Goal: Transaction & Acquisition: Purchase product/service

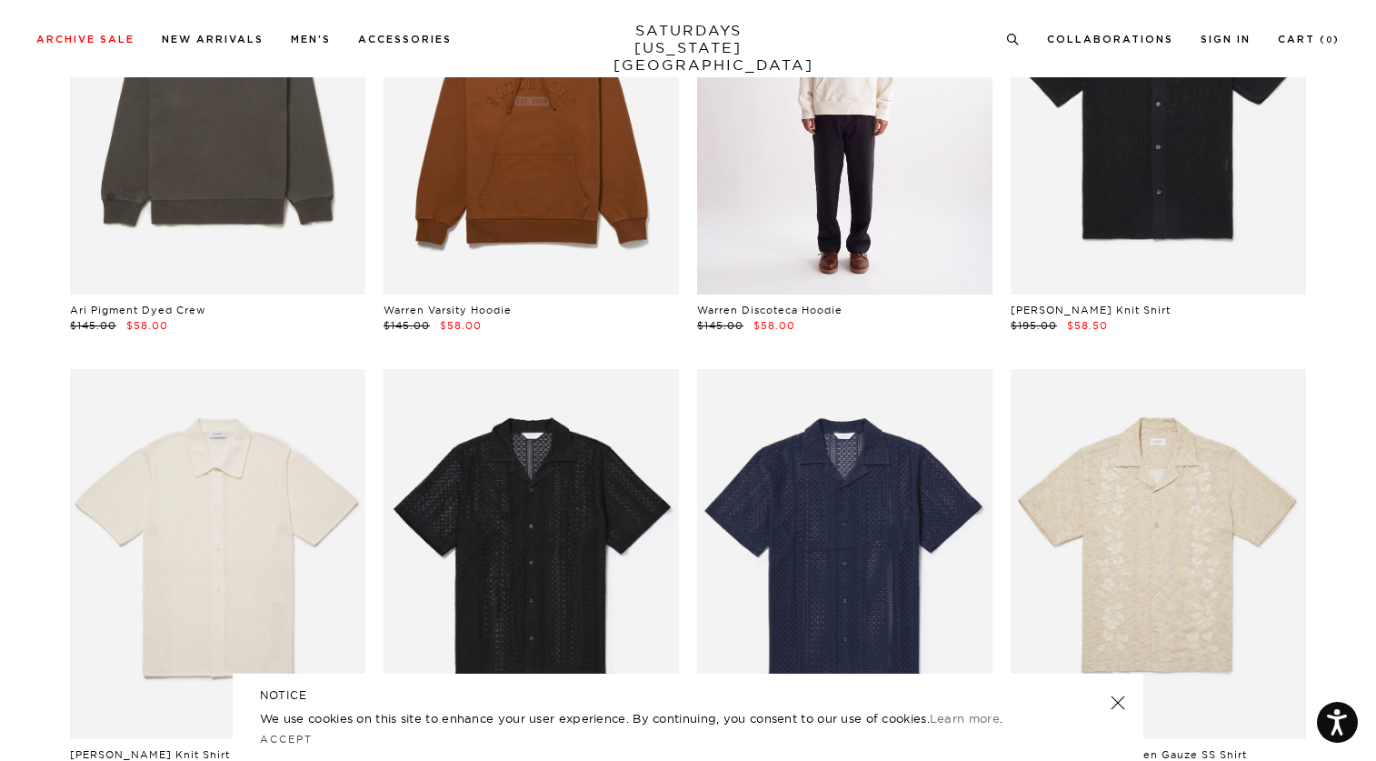
scroll to position [10988, 1]
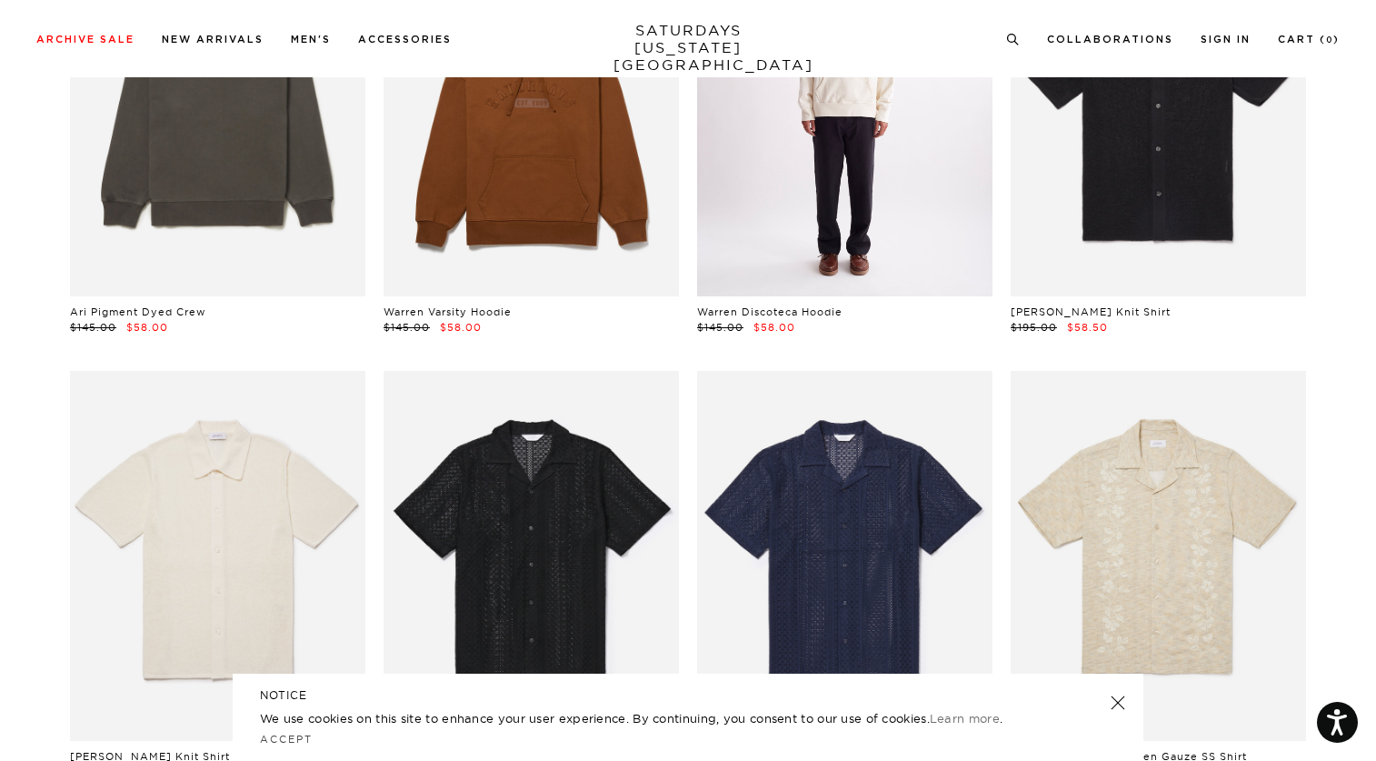
click at [873, 158] on link at bounding box center [844, 111] width 295 height 369
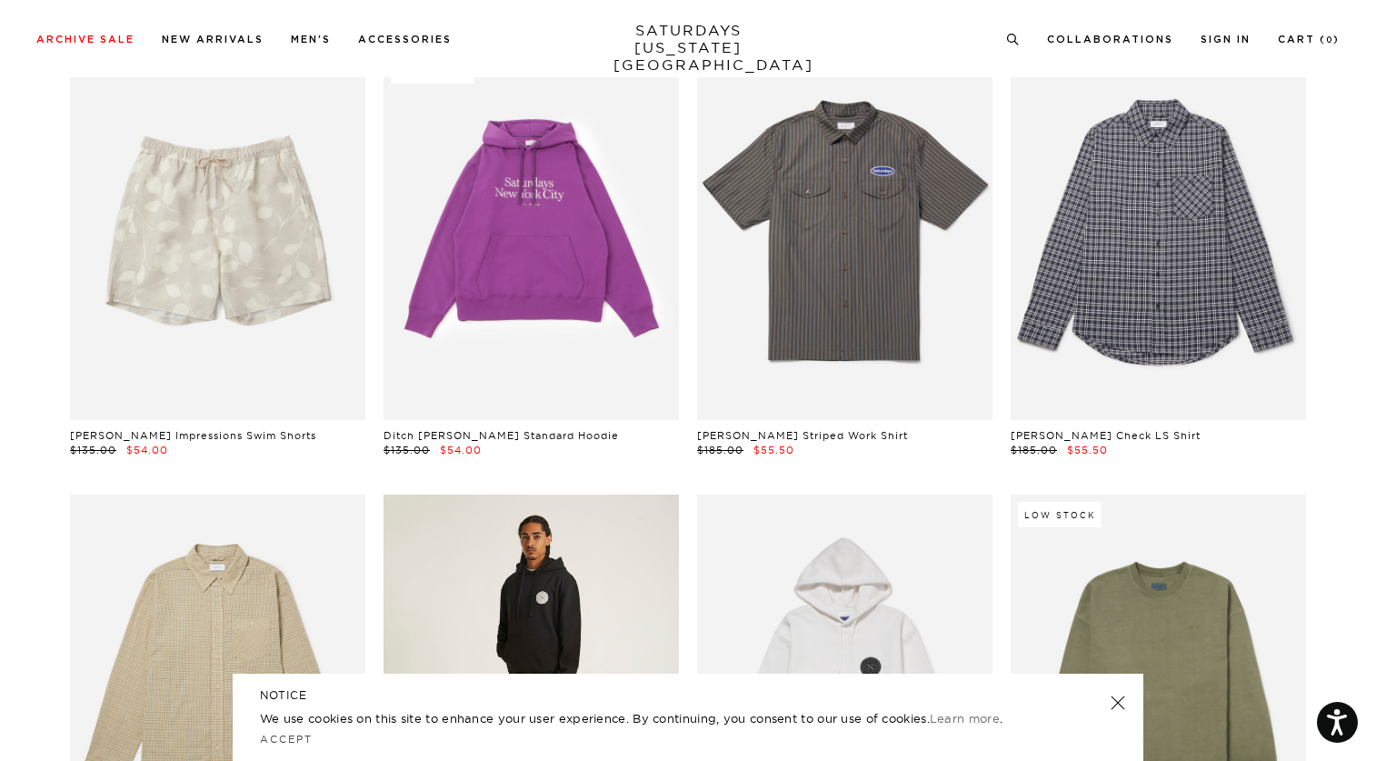
scroll to position [9974, 1]
